Goal: Information Seeking & Learning: Learn about a topic

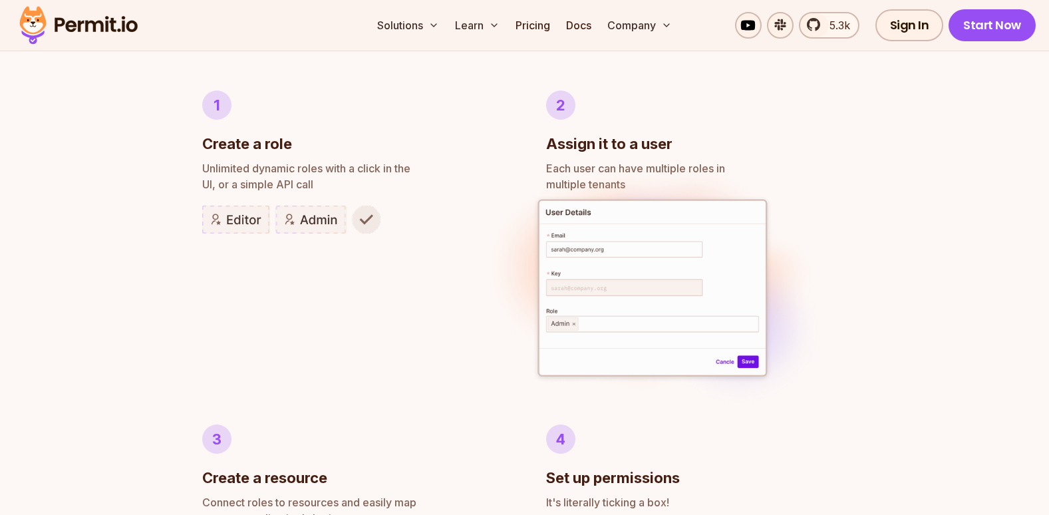
scroll to position [712, 0]
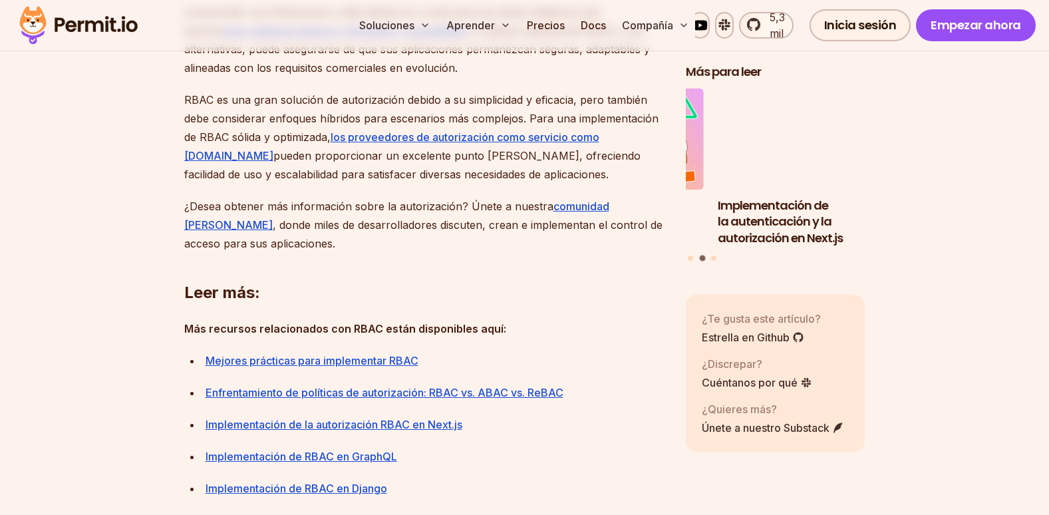
scroll to position [5321, 0]
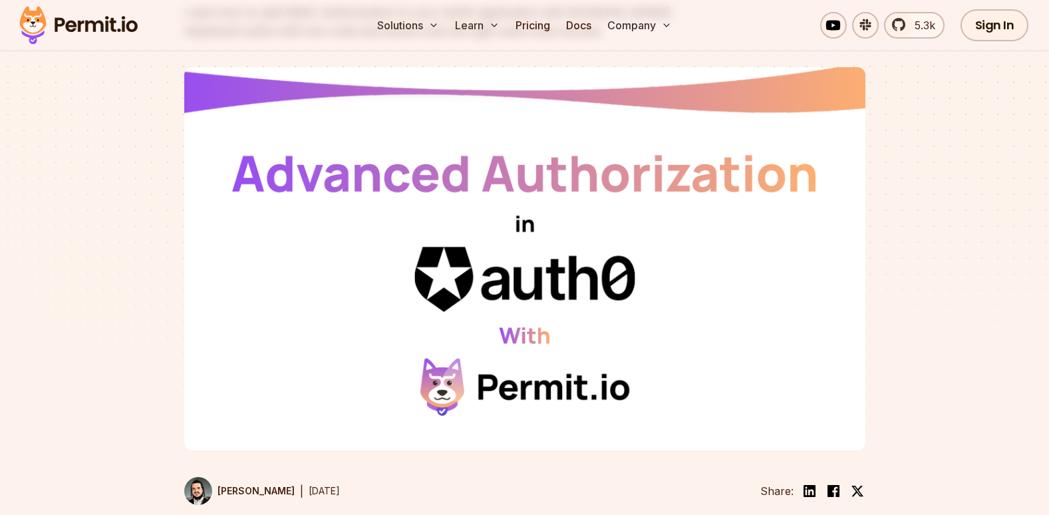
click at [934, 286] on div at bounding box center [524, 319] width 1049 height 467
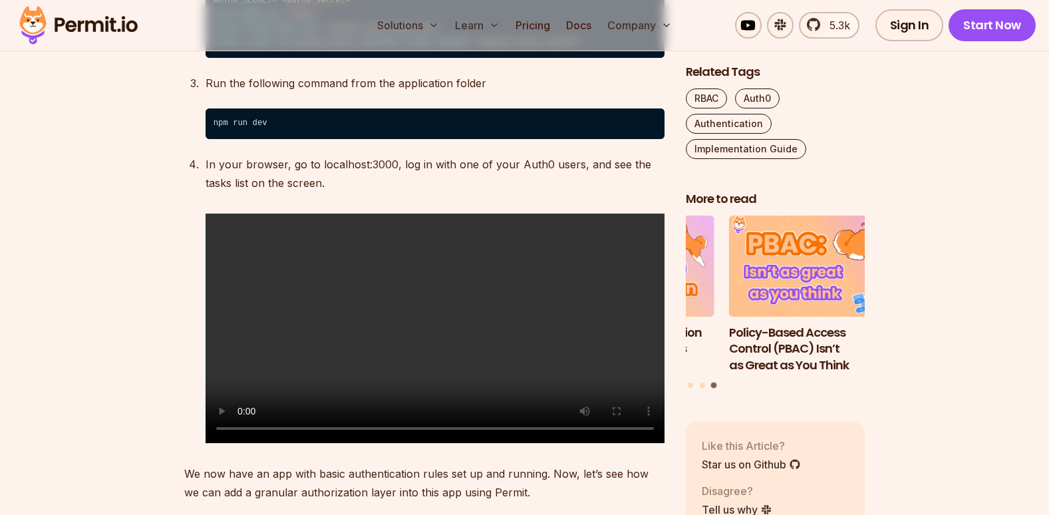
scroll to position [3059, 0]
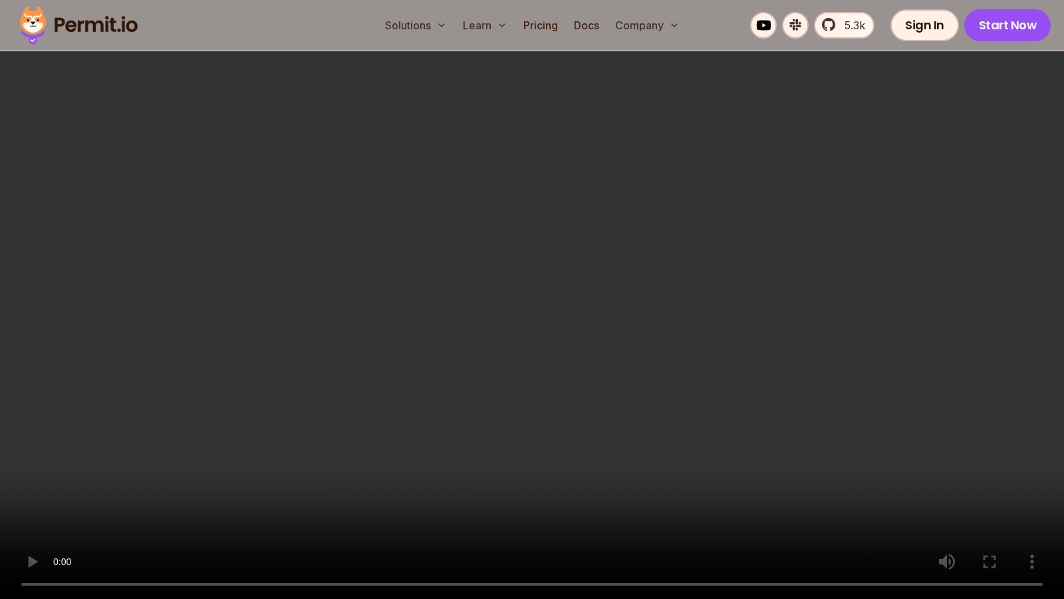
click at [535, 415] on video "Sorry, your browser doesn't support embedded videos." at bounding box center [532, 299] width 1064 height 599
click at [368, 505] on video "Sorry, your browser doesn't support embedded videos." at bounding box center [532, 299] width 1064 height 599
click at [365, 492] on video "Sorry, your browser doesn't support embedded videos." at bounding box center [532, 299] width 1064 height 599
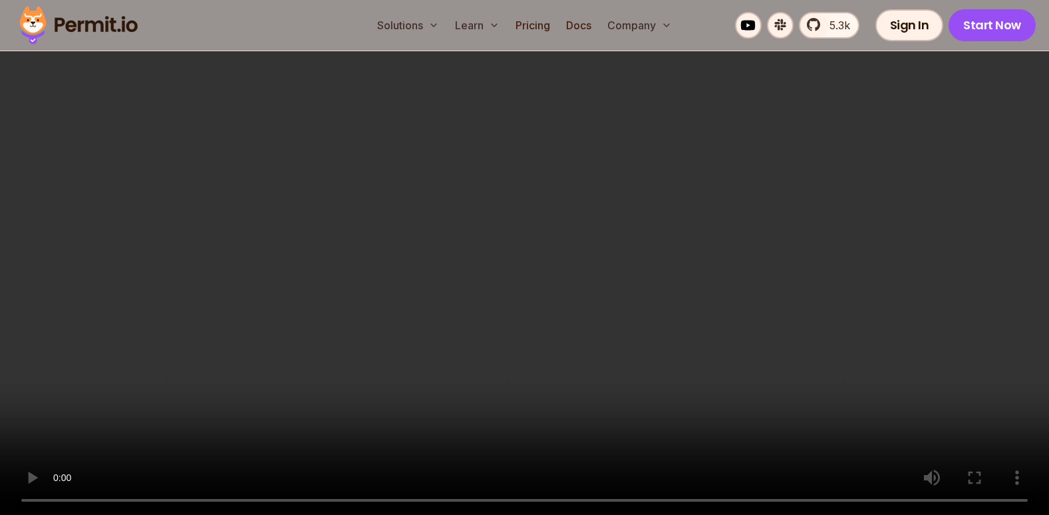
scroll to position [4123, 0]
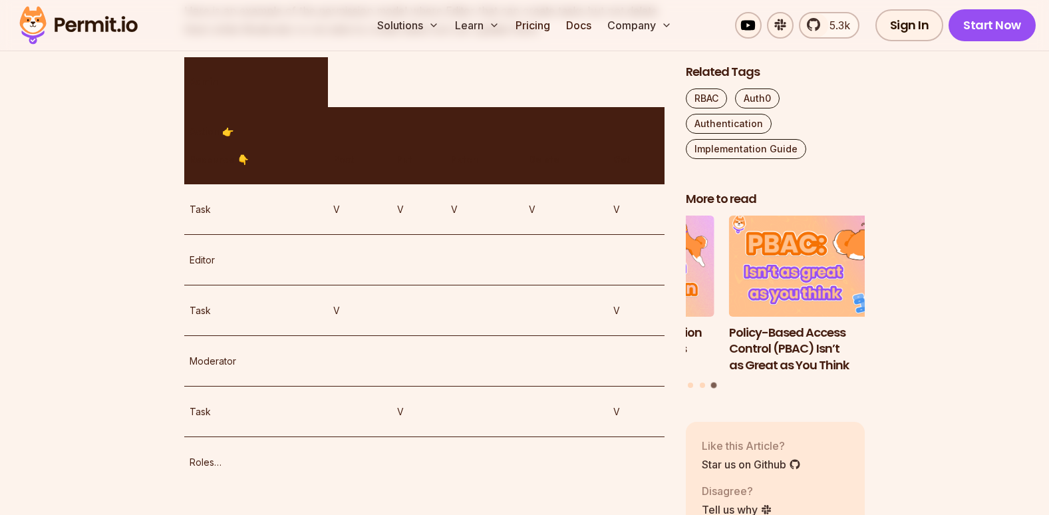
click at [267, 185] on th "Action 👉 Resource 👇" at bounding box center [256, 146] width 144 height 78
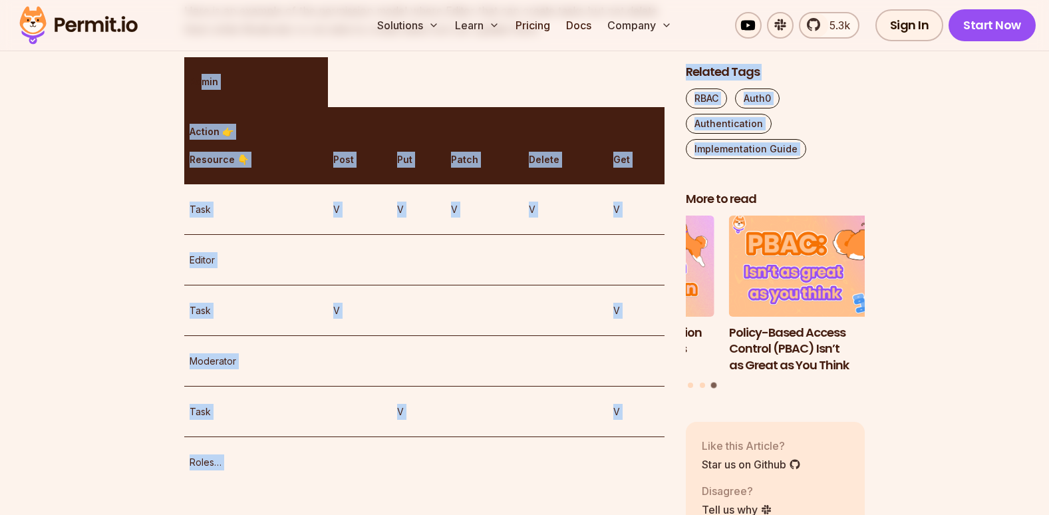
drag, startPoint x: 205, startPoint y: 123, endPoint x: 686, endPoint y: 202, distance: 487.3
drag, startPoint x: 686, startPoint y: 202, endPoint x: 586, endPoint y: 145, distance: 115.0
click at [586, 145] on table "Admin Action 👉 Resource 👇 Post Put Patch Delete Get Task V V V V V Editor Task …" at bounding box center [424, 272] width 480 height 430
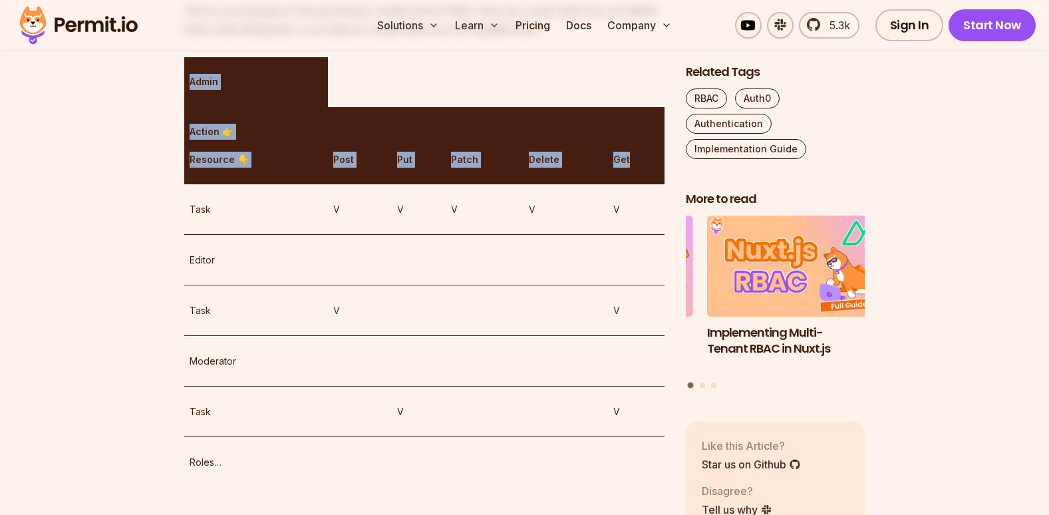
drag, startPoint x: 190, startPoint y: 106, endPoint x: 652, endPoint y: 191, distance: 469.9
click at [652, 185] on thead "Admin Action 👉 Resource 👇 Post Put Patch Delete Get" at bounding box center [424, 121] width 480 height 128
click at [361, 162] on th "Post" at bounding box center [360, 146] width 65 height 78
drag, startPoint x: 316, startPoint y: 170, endPoint x: 552, endPoint y: 176, distance: 236.2
click at [552, 176] on tr "Action 👉 Resource 👇 Post Put Patch Delete Get" at bounding box center [424, 146] width 480 height 78
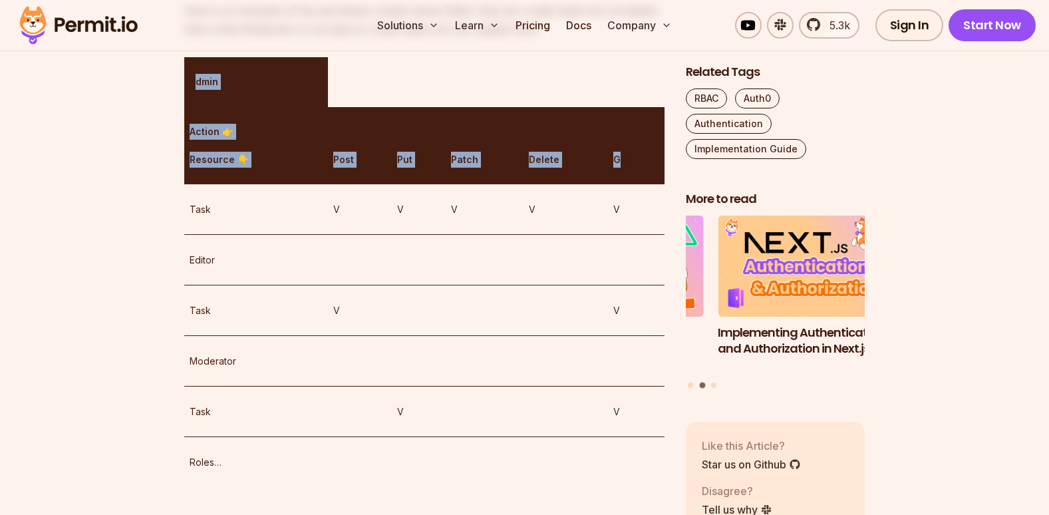
drag, startPoint x: 194, startPoint y: 107, endPoint x: 619, endPoint y: 203, distance: 436.3
click at [619, 185] on thead "Admin Action 👉 Resource 👇 Post Put Patch Delete Get" at bounding box center [424, 121] width 480 height 128
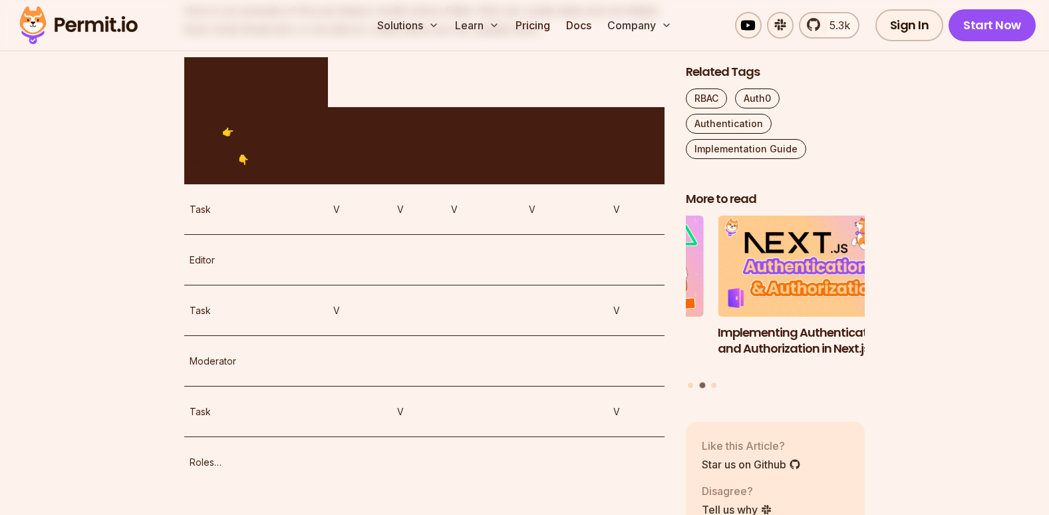
click at [187, 107] on th "Admin" at bounding box center [256, 82] width 144 height 50
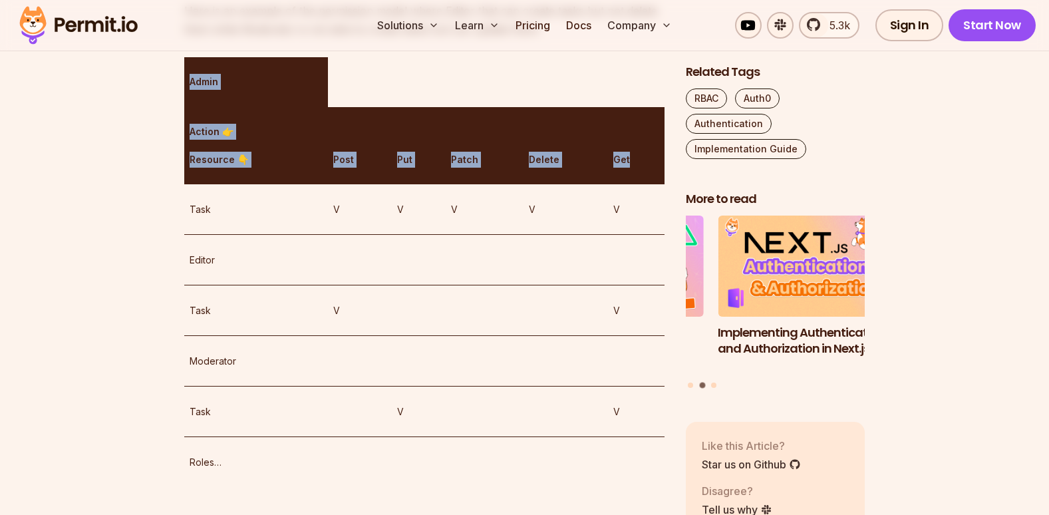
drag, startPoint x: 187, startPoint y: 120, endPoint x: 649, endPoint y: 201, distance: 469.2
click at [649, 185] on thead "Admin Action 👉 Resource 👇 Post Put Patch Delete Get" at bounding box center [424, 121] width 480 height 128
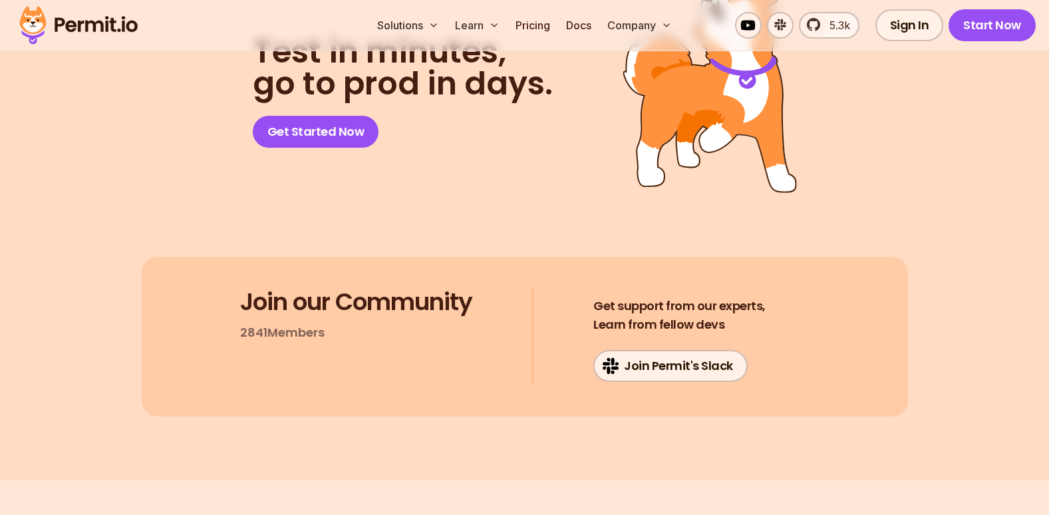
scroll to position [10907, 0]
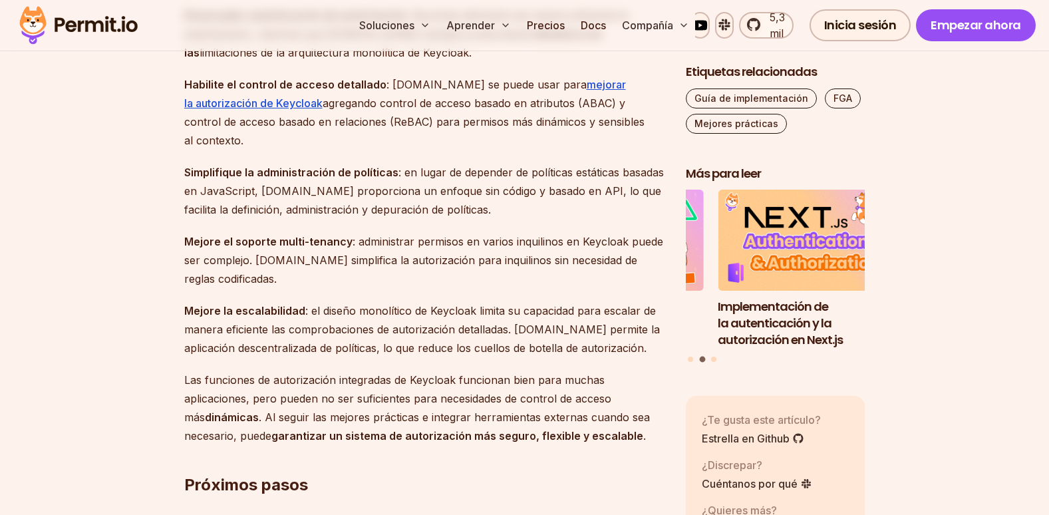
scroll to position [4142, 0]
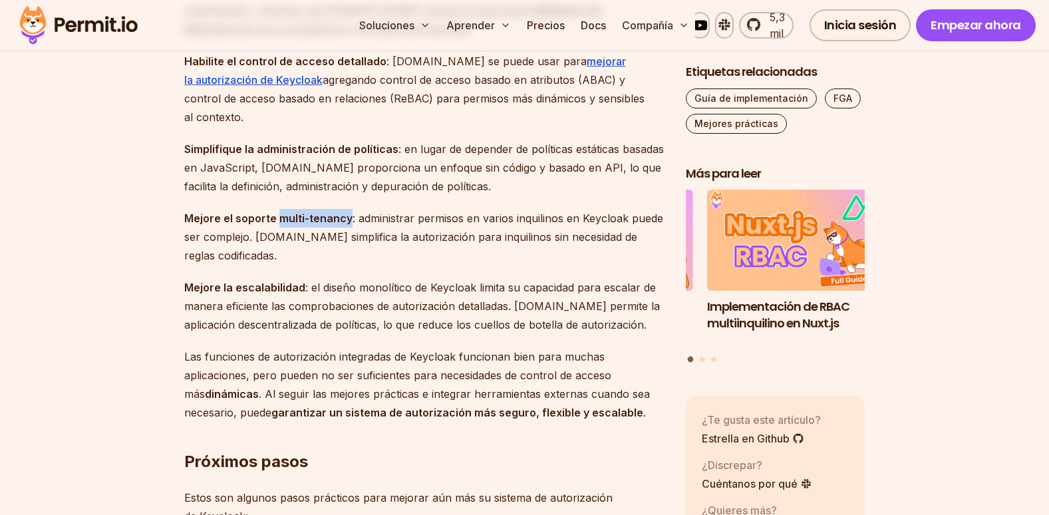
drag, startPoint x: 277, startPoint y: 199, endPoint x: 349, endPoint y: 205, distance: 72.1
click at [349, 209] on p "Mejore el soporte multi-tenancy : administrar permisos en varios inquilinos en …" at bounding box center [424, 237] width 480 height 56
drag, startPoint x: 349, startPoint y: 205, endPoint x: 341, endPoint y: 202, distance: 8.6
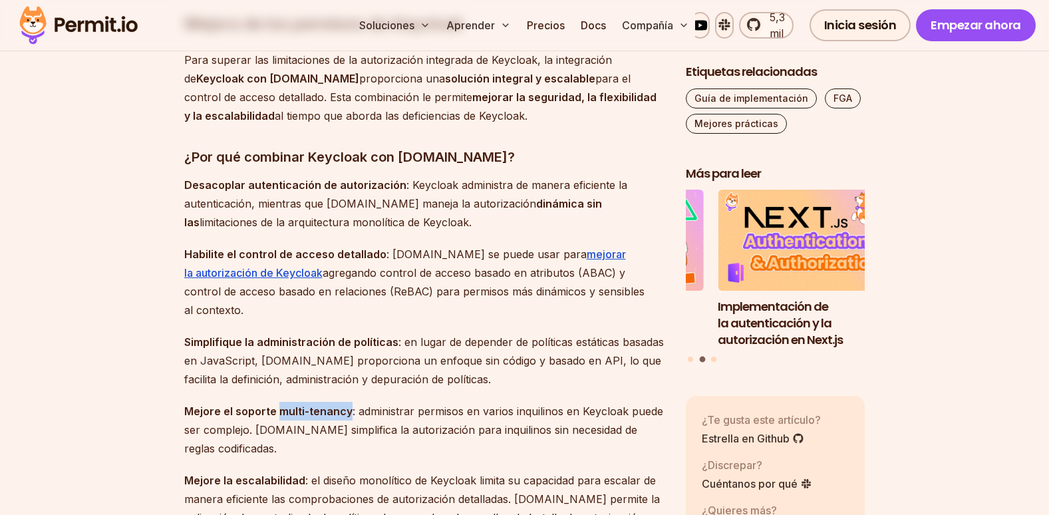
scroll to position [3943, 0]
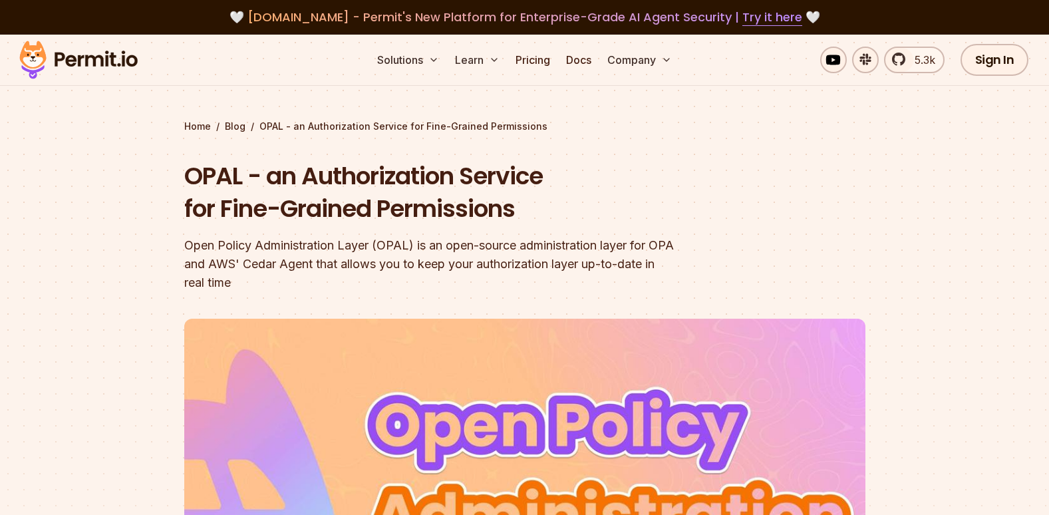
click at [593, 281] on div "Open Policy Administration Layer (OPAL) is an open-source administration layer …" at bounding box center [439, 264] width 511 height 56
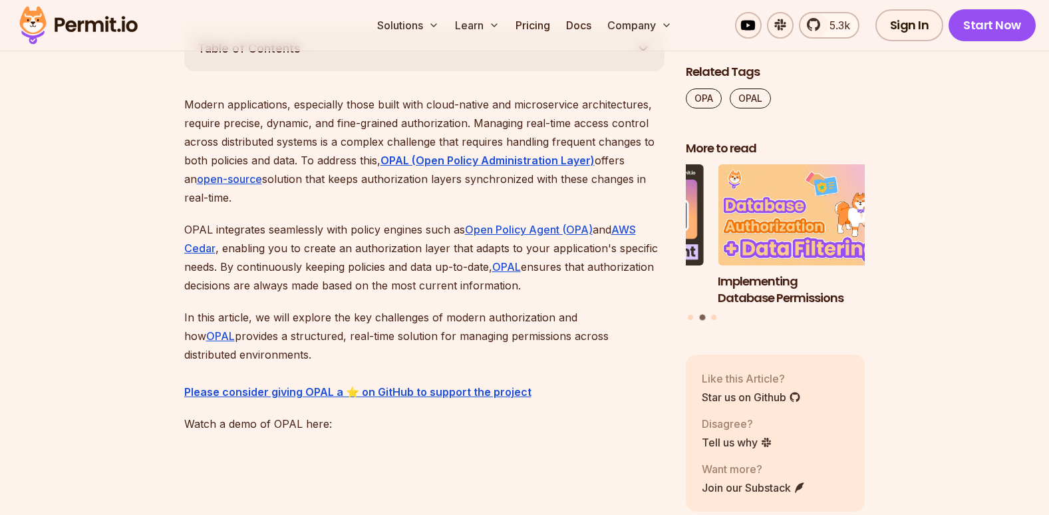
scroll to position [798, 0]
